Goal: Find specific page/section: Find specific page/section

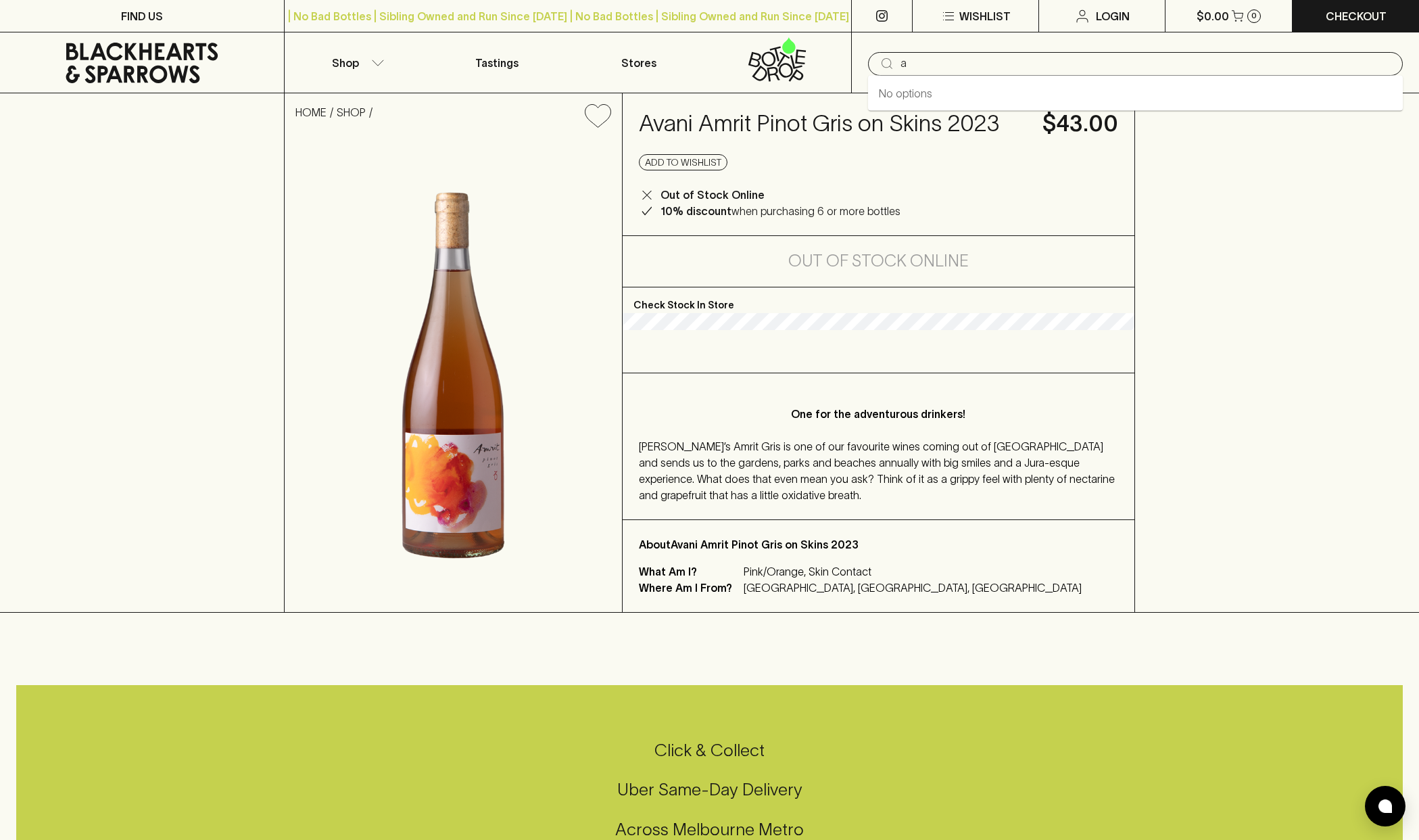
click at [927, 65] on input "a" at bounding box center [1146, 64] width 491 height 22
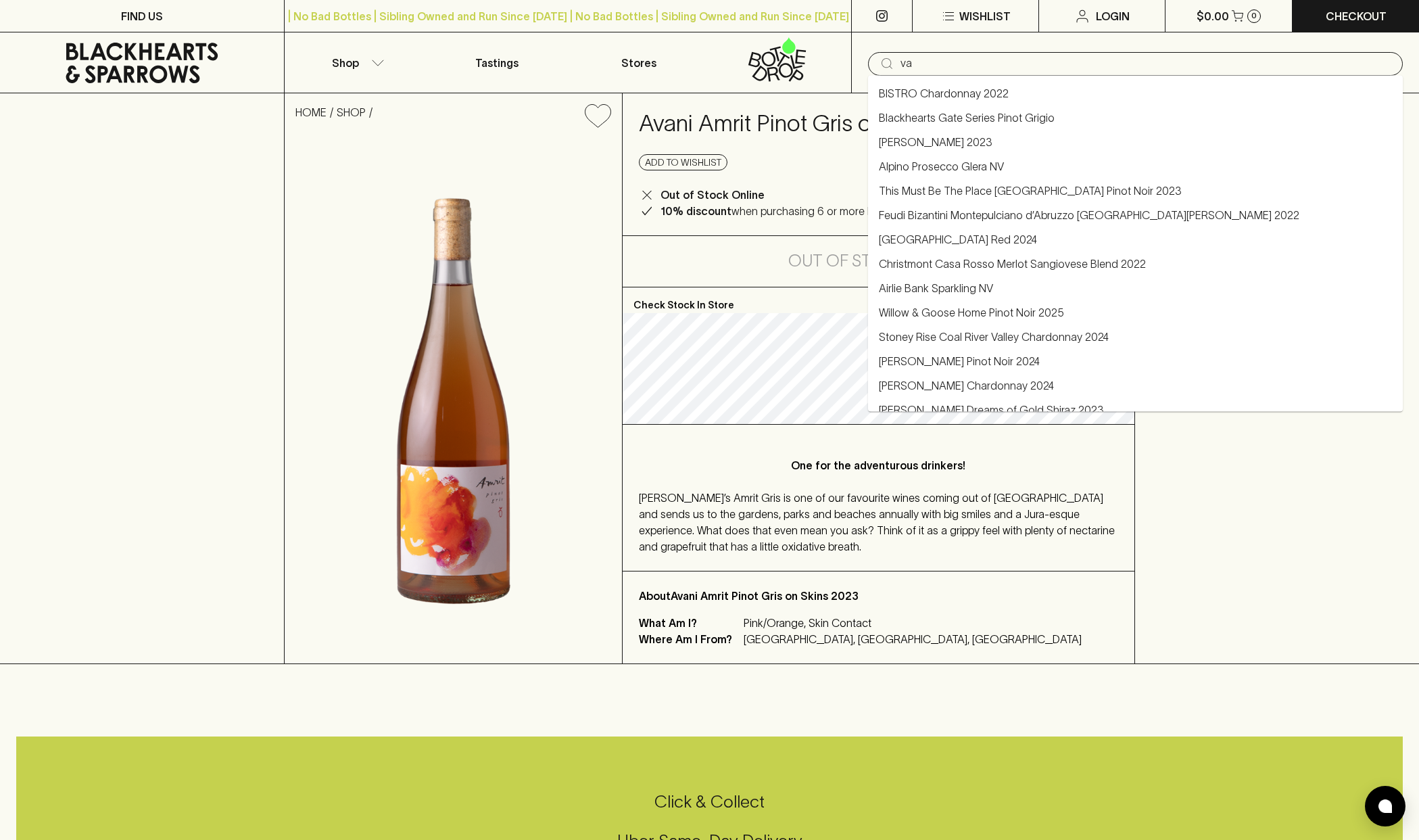
type input "v"
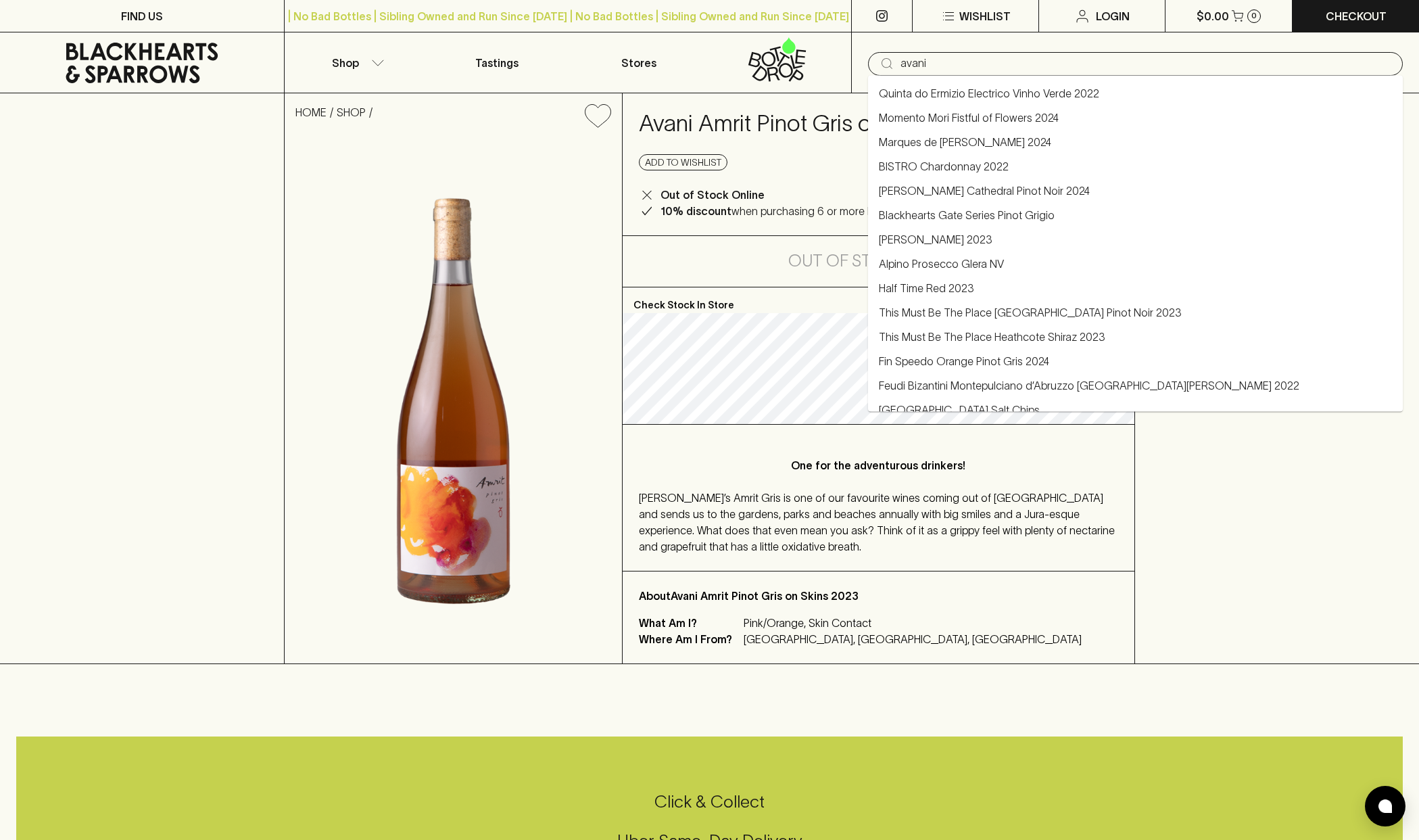
type input "avani"
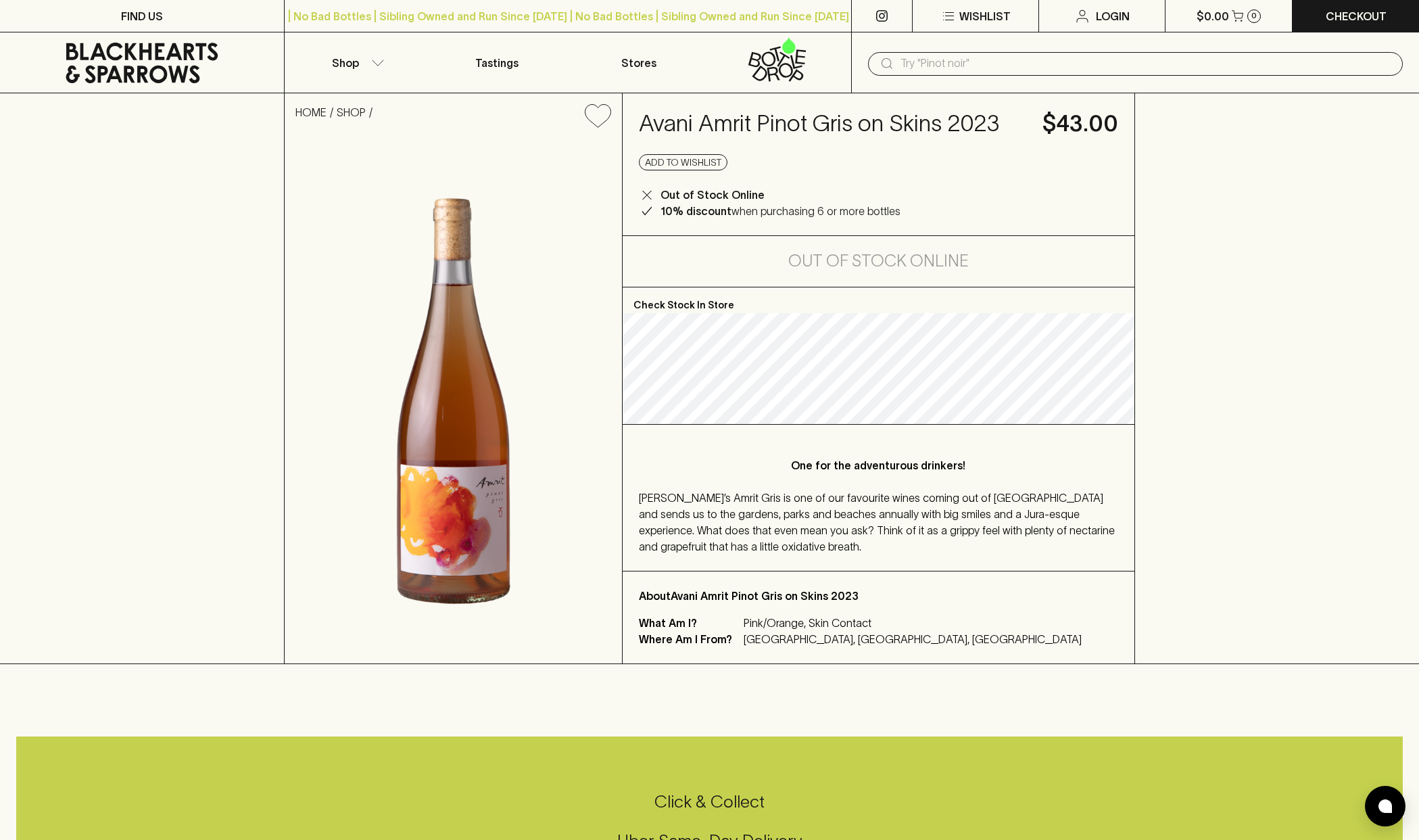
click at [1076, 53] on input "text" at bounding box center [1146, 64] width 491 height 22
type input "amtit"
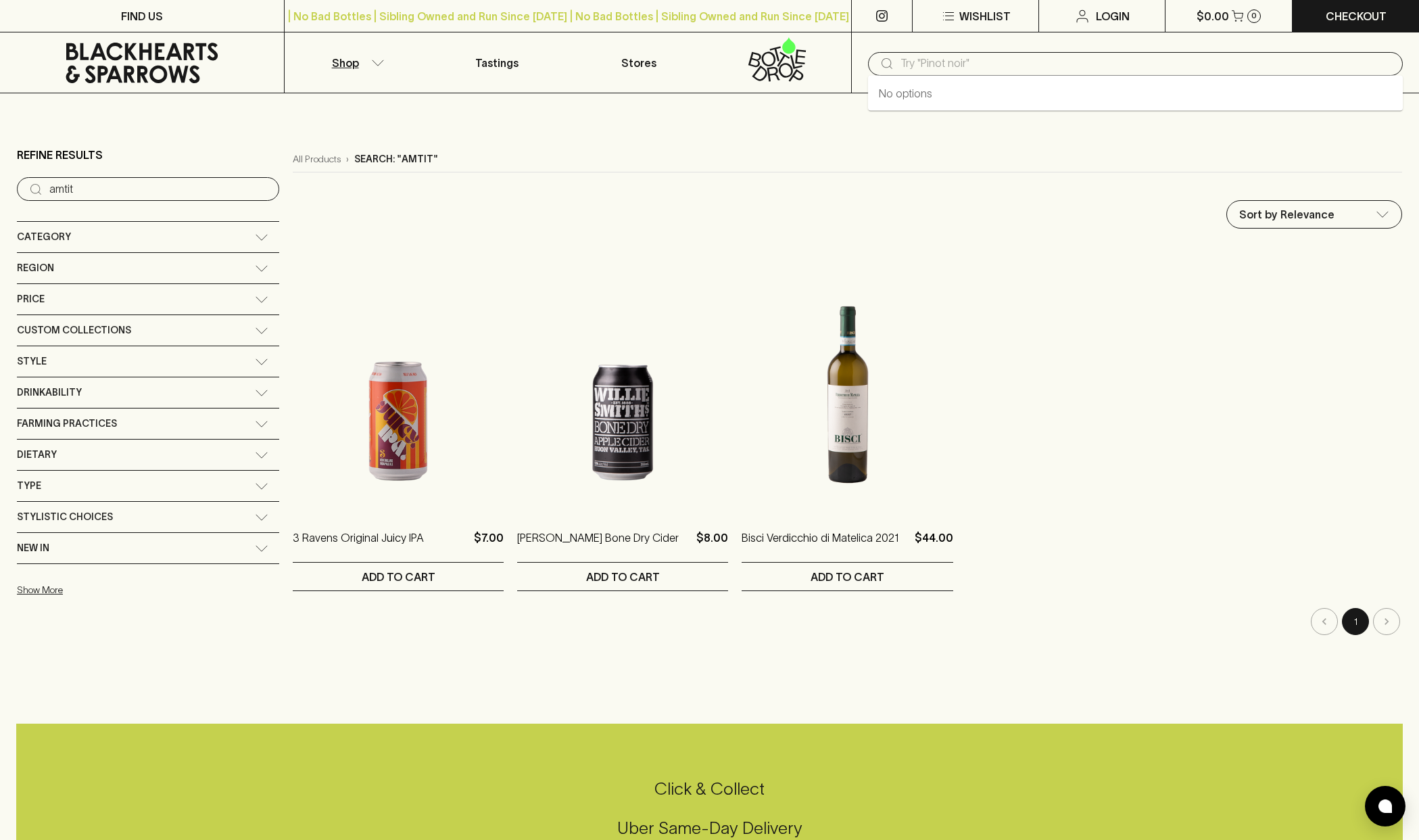
click at [1023, 58] on input "text" at bounding box center [1146, 64] width 491 height 22
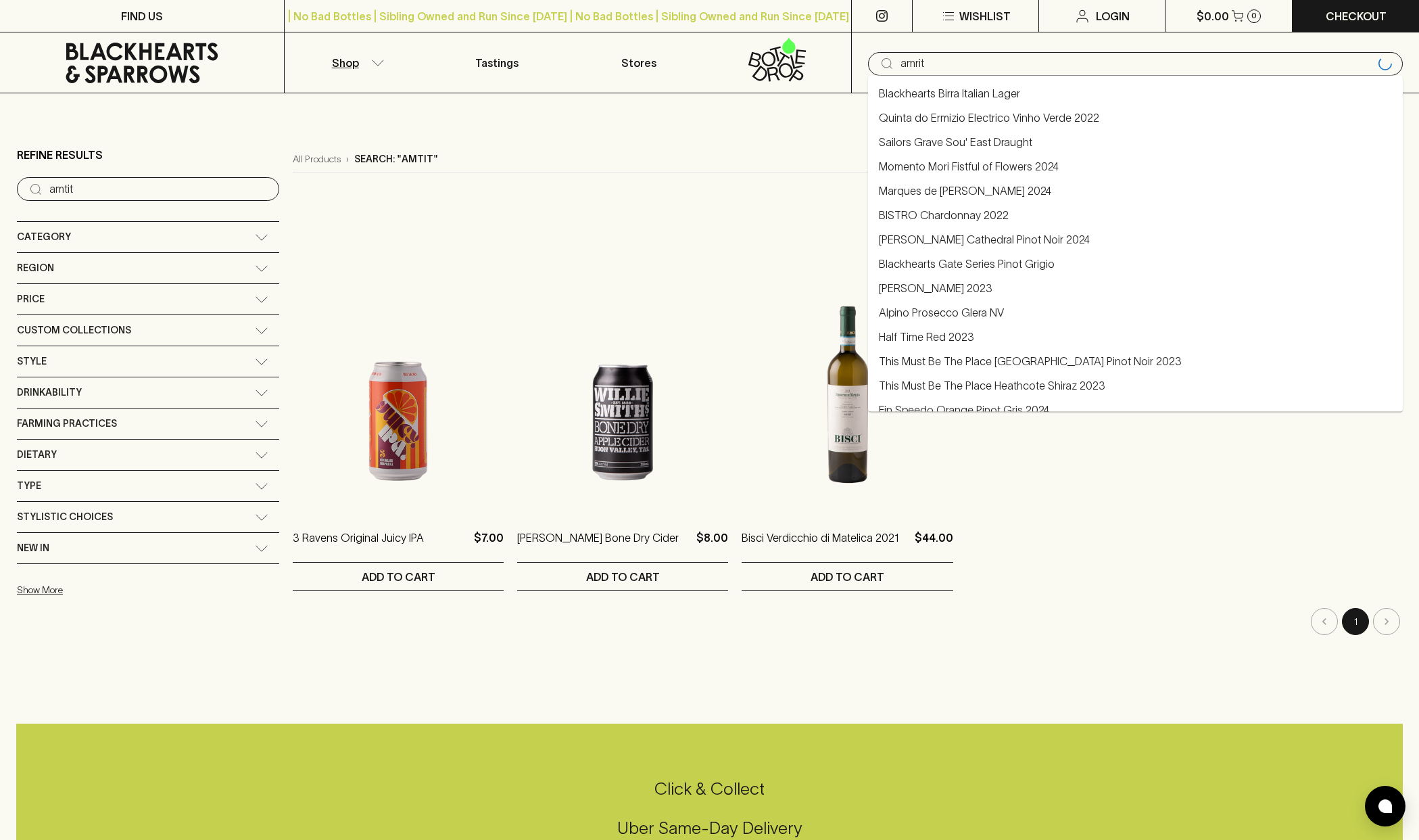
type input "amrit"
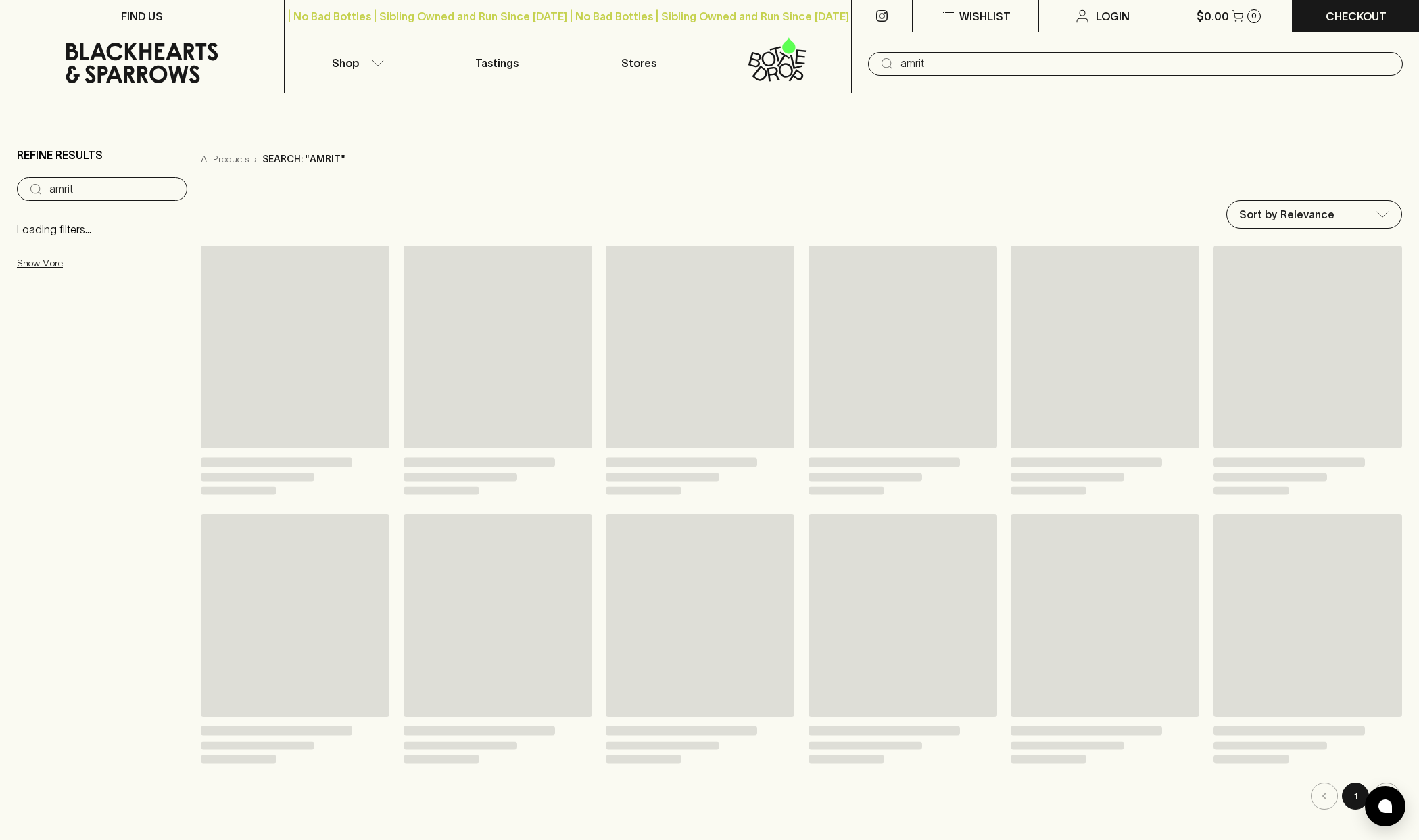
type input "amrit"
